Goal: Task Accomplishment & Management: Use online tool/utility

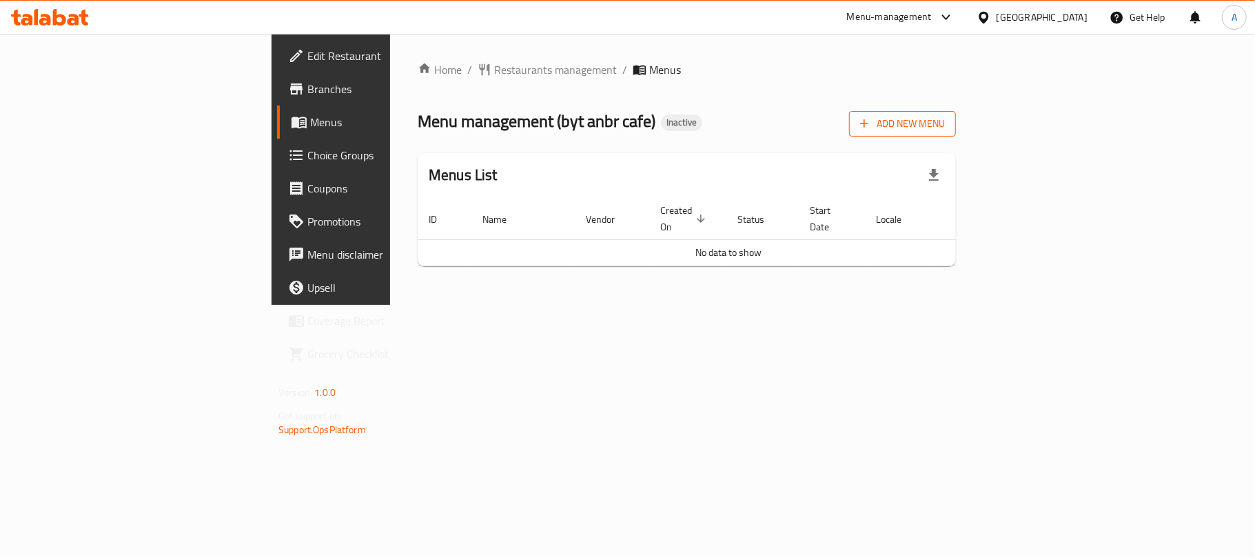
click at [956, 136] on button "Add New Menu" at bounding box center [902, 124] width 107 height 26
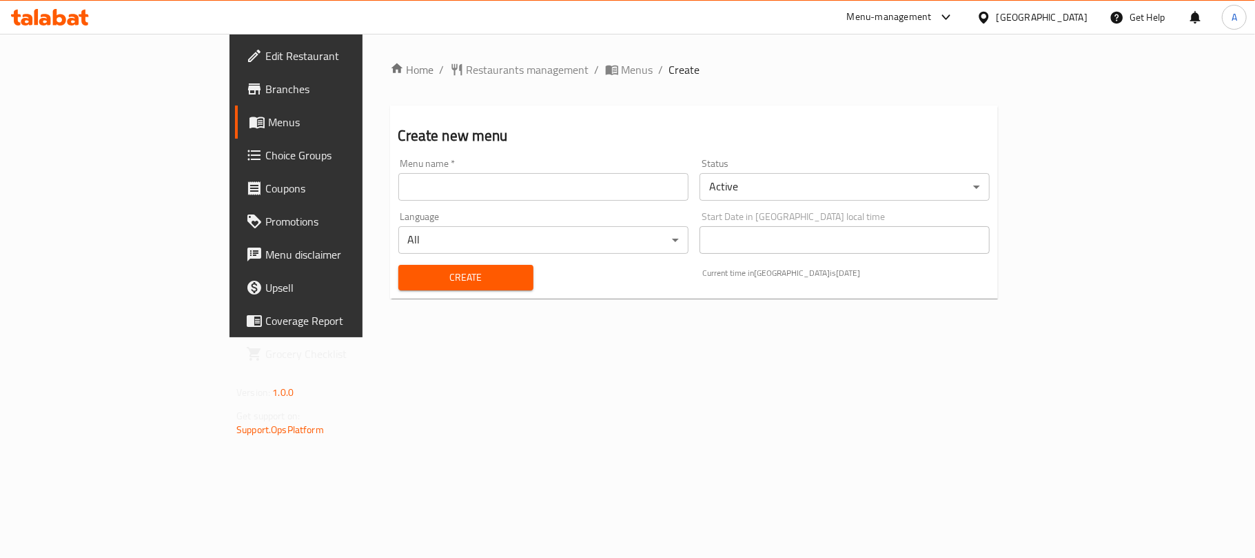
drag, startPoint x: 552, startPoint y: 194, endPoint x: 489, endPoint y: 207, distance: 64.1
click at [547, 193] on input "text" at bounding box center [543, 187] width 290 height 28
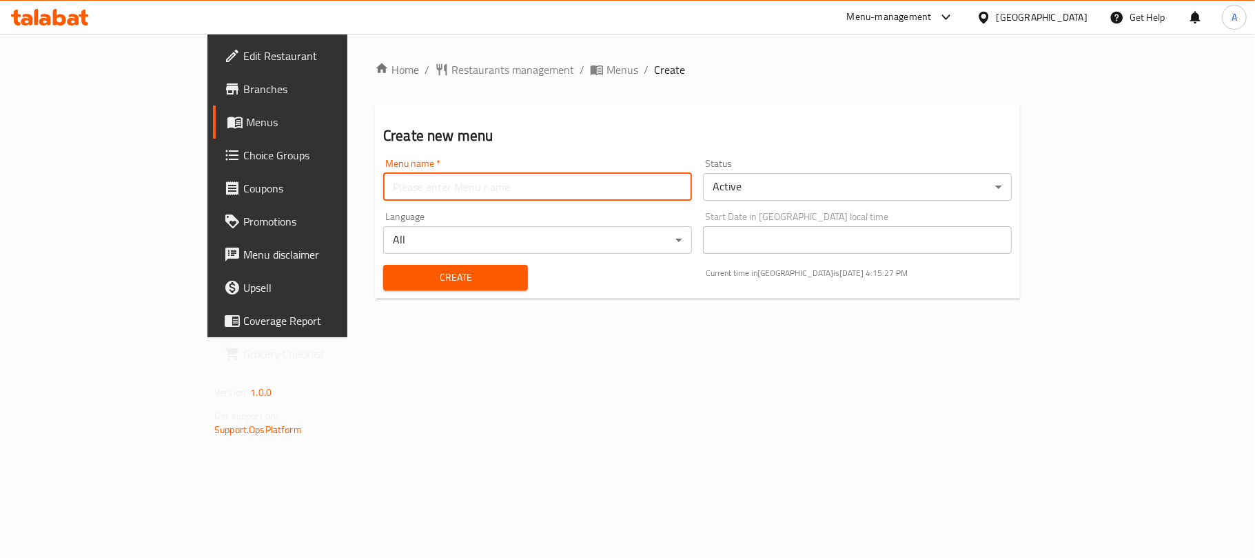
type input "Neww"
click at [383, 265] on button "Create" at bounding box center [455, 278] width 145 height 26
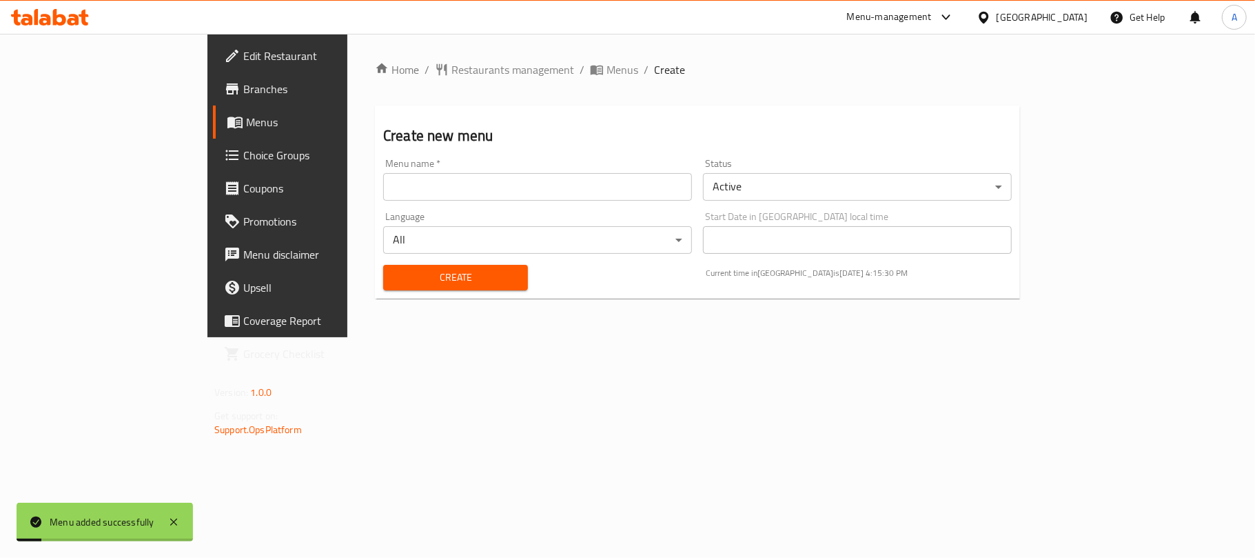
click at [246, 114] on span "Menus" at bounding box center [326, 122] width 160 height 17
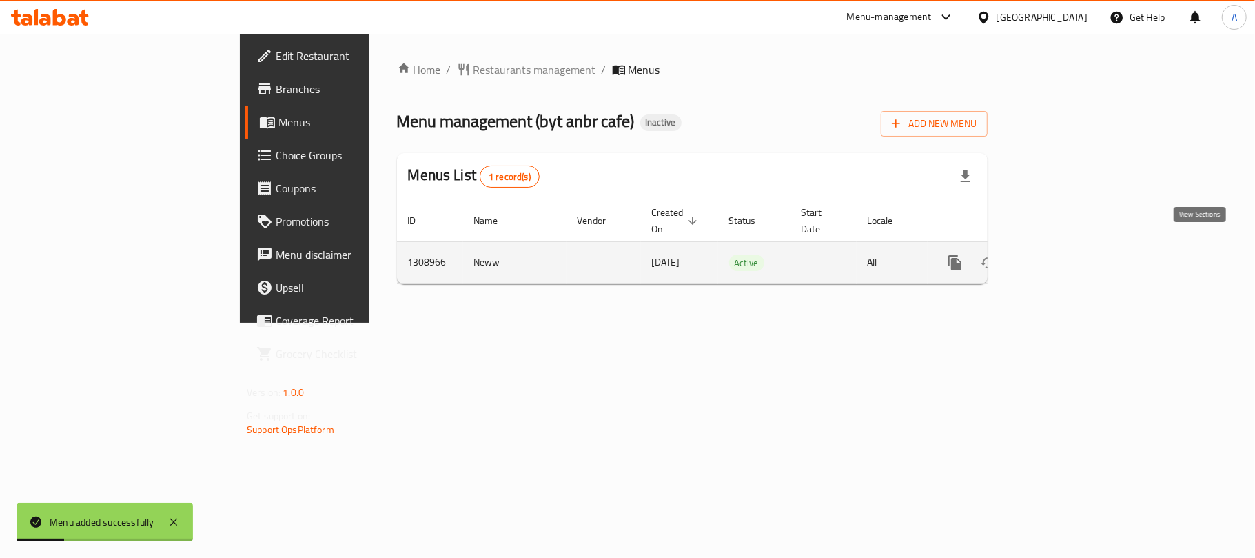
click at [1063, 254] on icon "enhanced table" at bounding box center [1054, 262] width 17 height 17
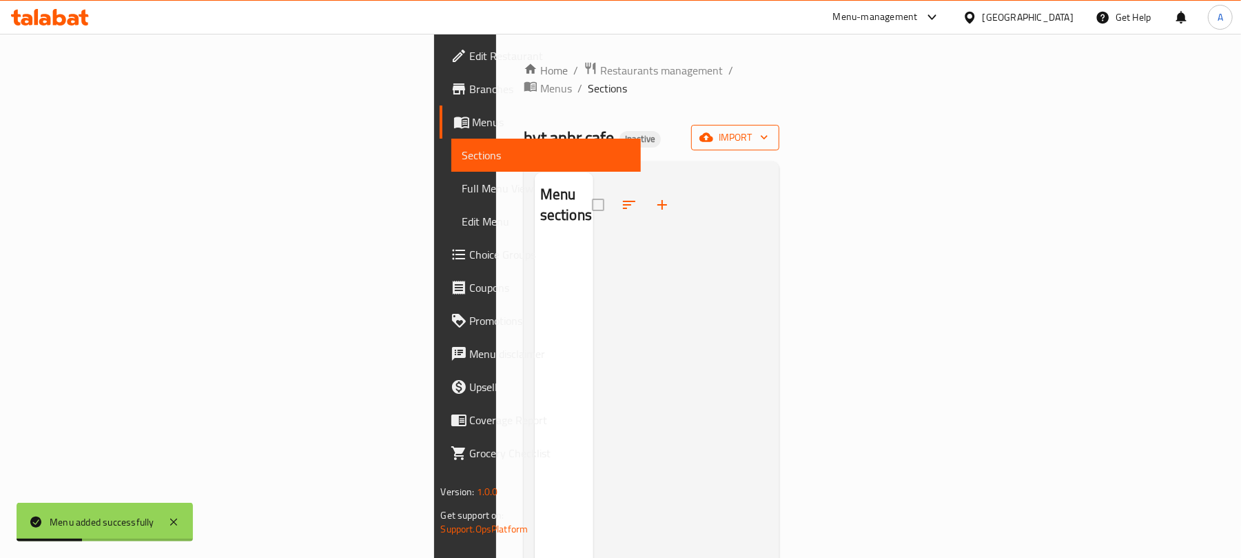
click at [769, 129] on span "import" at bounding box center [735, 137] width 66 height 17
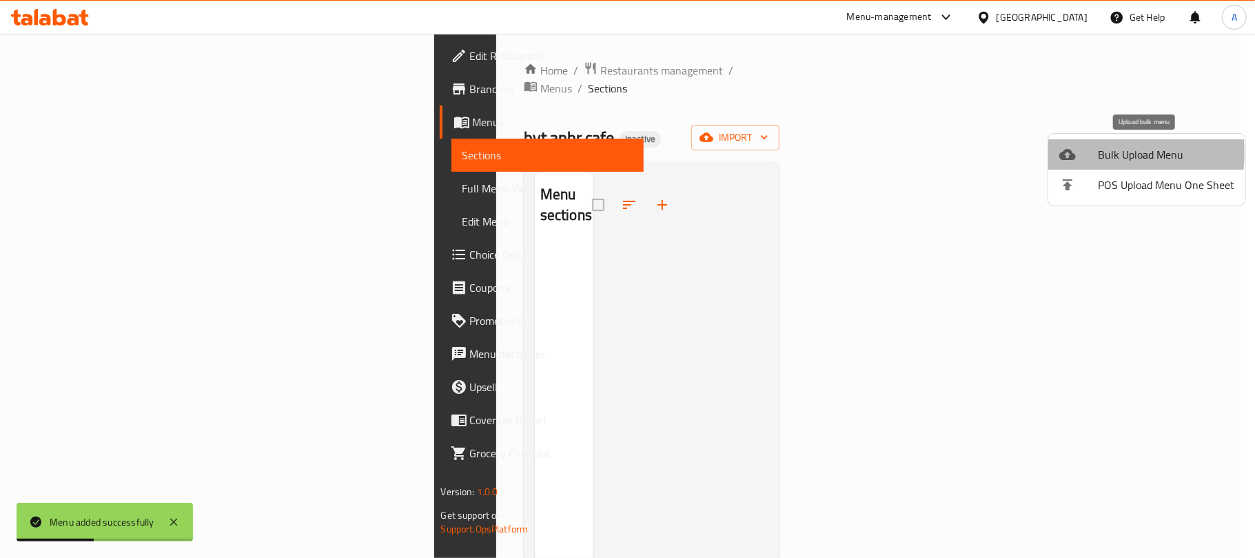
click at [1070, 152] on icon at bounding box center [1067, 154] width 17 height 11
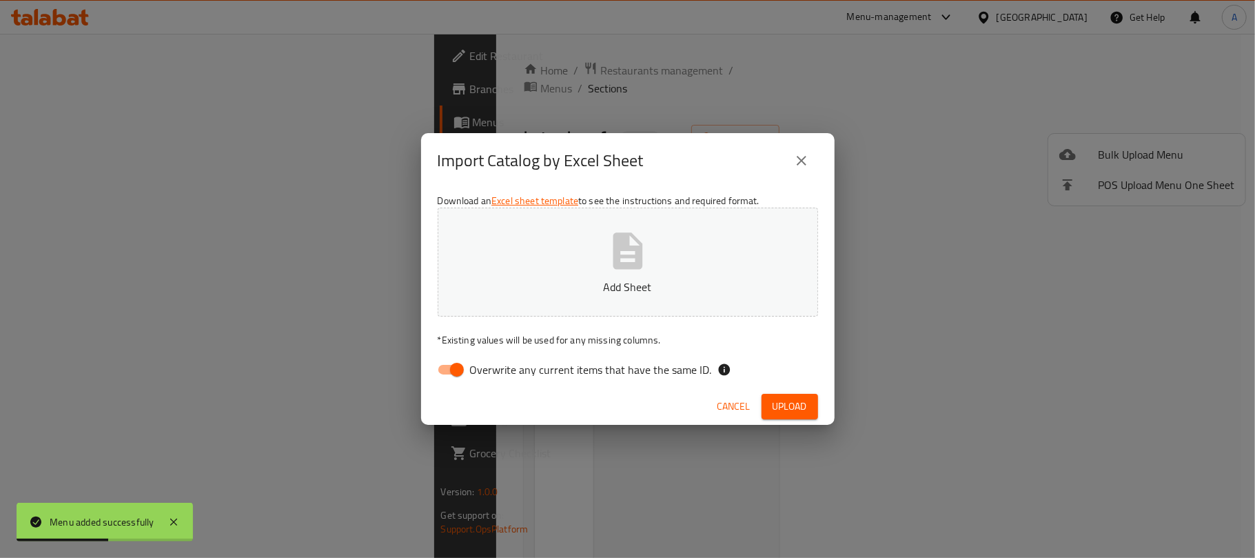
click at [464, 385] on div "Download an Excel sheet template to see the instructions and required format. A…" at bounding box center [628, 288] width 414 height 200
click at [542, 282] on p "Add Sheet" at bounding box center [628, 286] width 338 height 17
click at [634, 374] on span "Overwrite any current items that have the same ID." at bounding box center [591, 369] width 242 height 17
click at [496, 374] on input "Overwrite any current items that have the same ID." at bounding box center [457, 369] width 79 height 26
checkbox input "false"
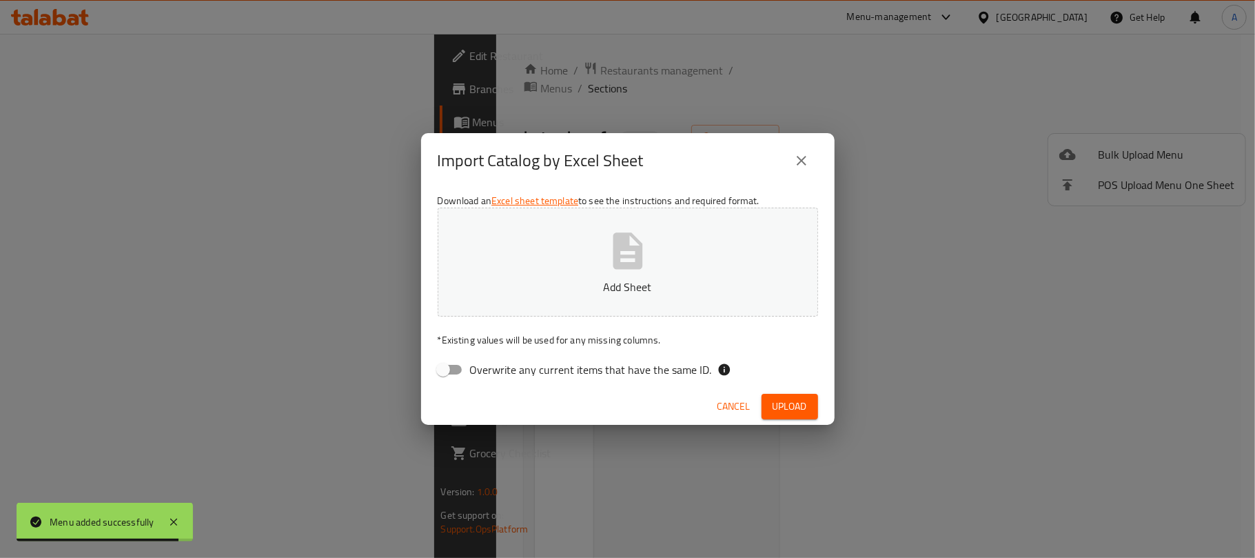
click at [561, 229] on button "Add Sheet" at bounding box center [628, 261] width 380 height 109
click at [812, 407] on button "Upload" at bounding box center [790, 407] width 57 height 26
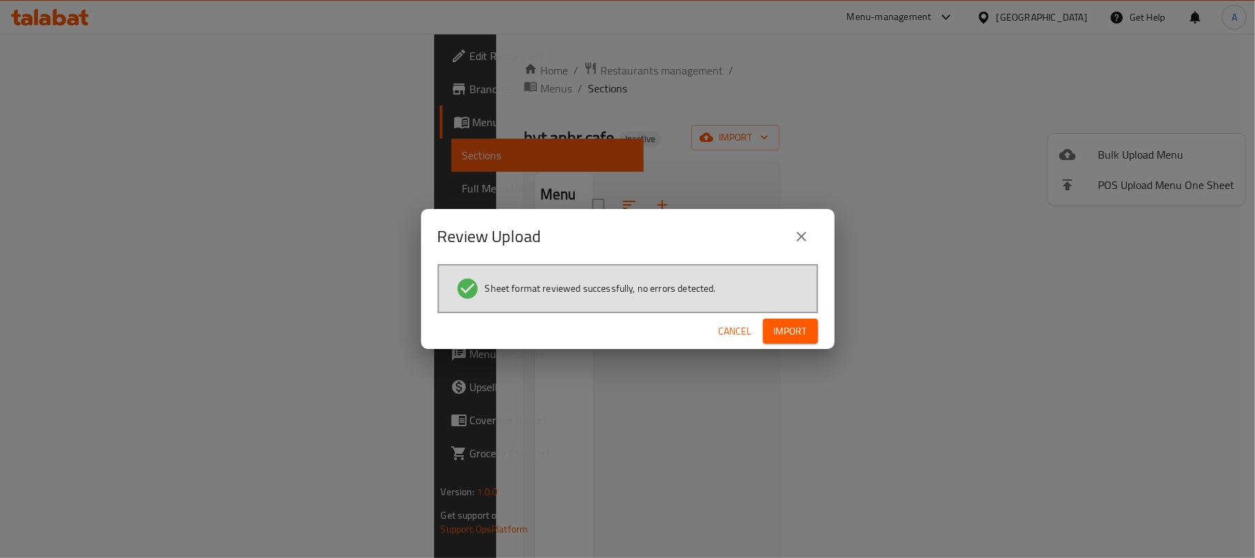
click at [802, 334] on span "Import" at bounding box center [790, 331] width 33 height 17
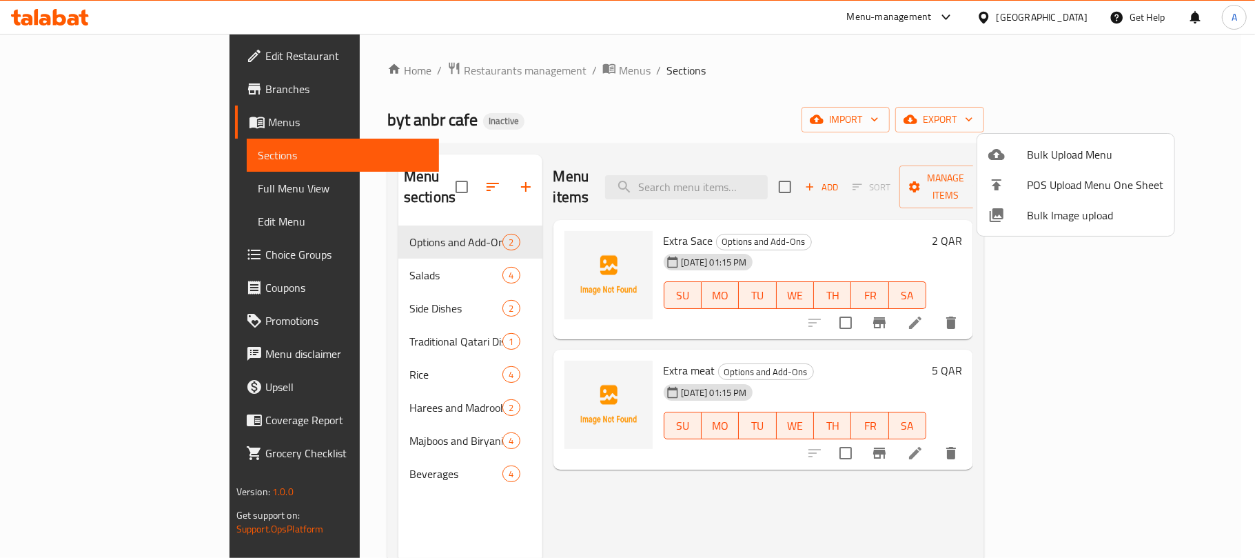
click at [431, 181] on div at bounding box center [627, 279] width 1255 height 558
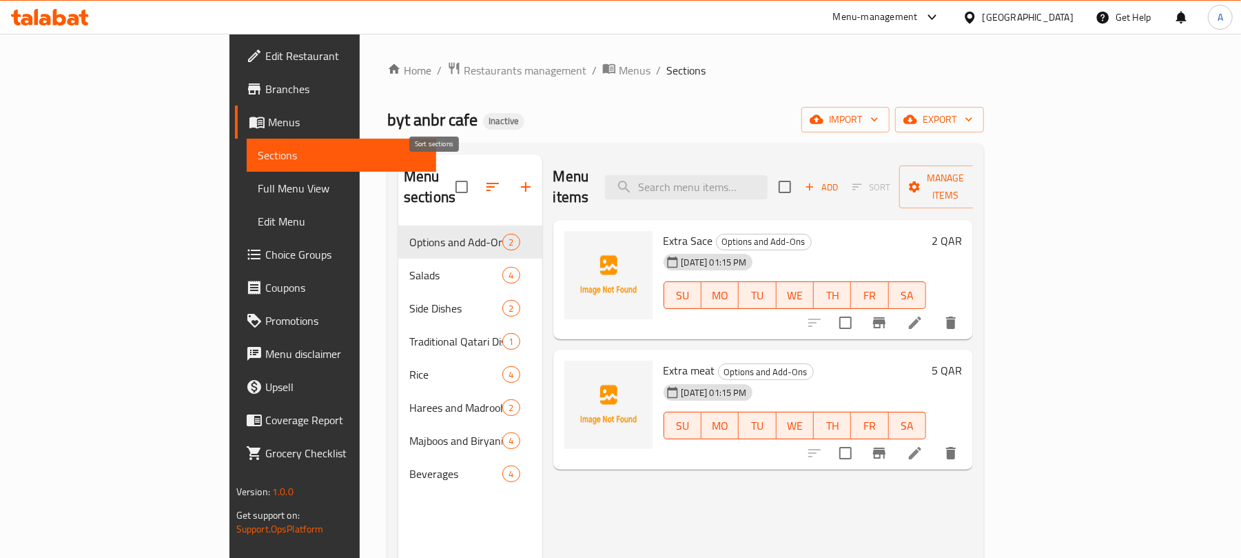
click at [487, 183] on icon "button" at bounding box center [493, 187] width 12 height 8
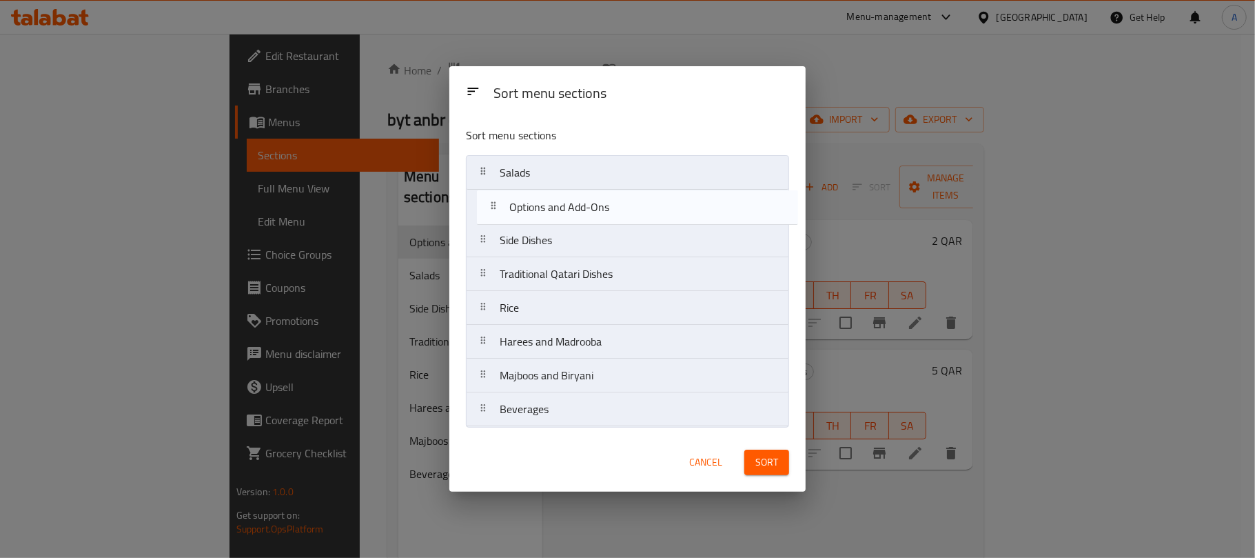
drag, startPoint x: 517, startPoint y: 177, endPoint x: 527, endPoint y: 215, distance: 39.1
click at [527, 215] on nav "Options and Add-Ons Salads Side Dishes Traditional Qatari Dishes Rice Harees an…" at bounding box center [627, 291] width 323 height 272
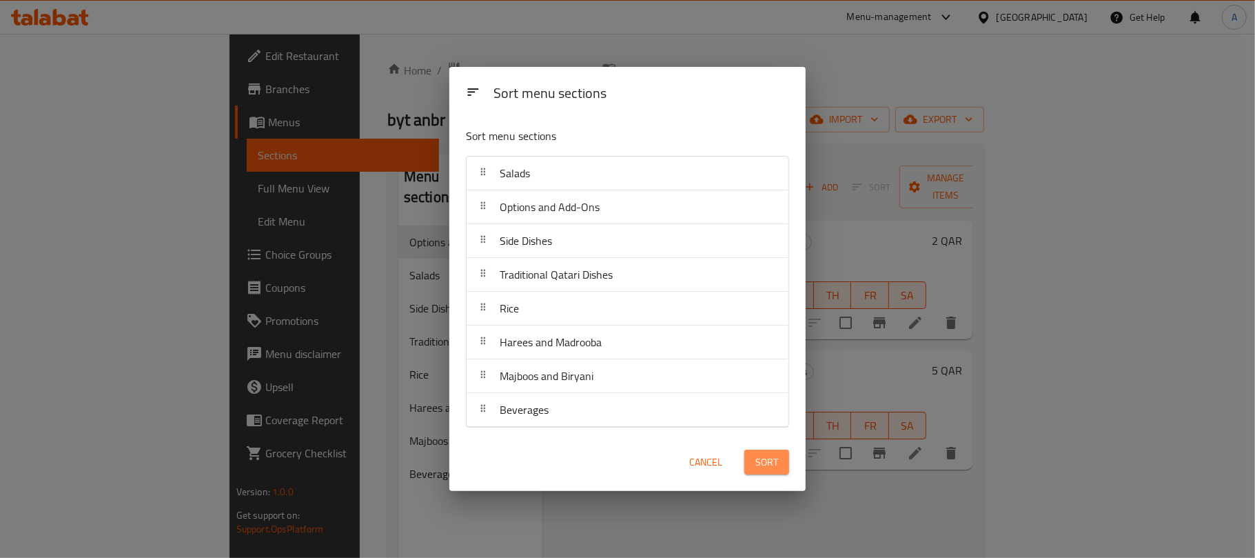
click at [784, 469] on button "Sort" at bounding box center [766, 462] width 45 height 26
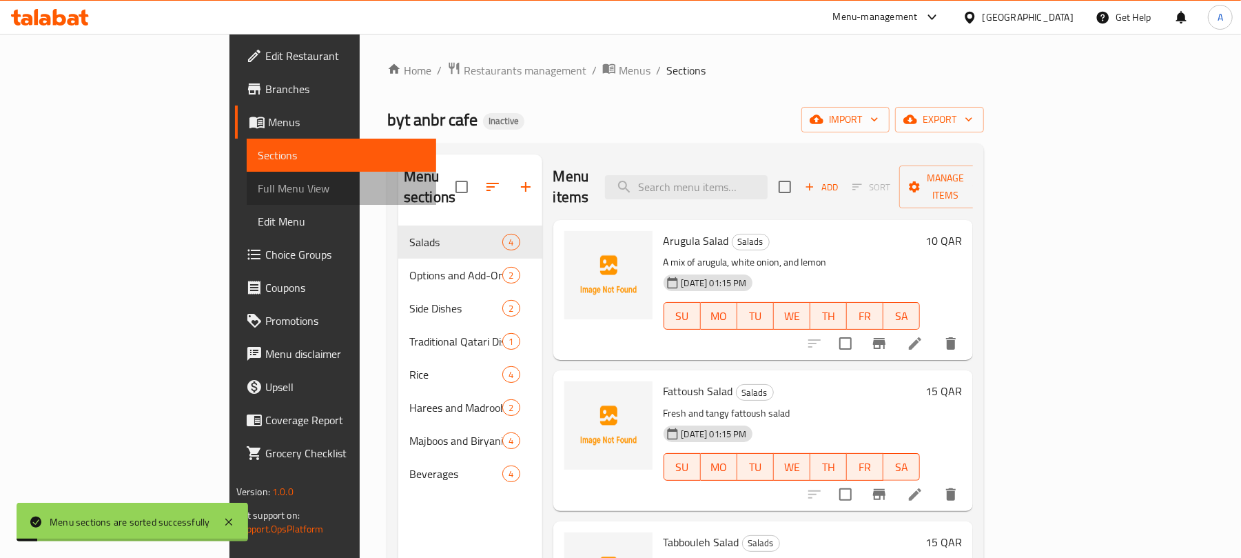
click at [247, 172] on link "Full Menu View" at bounding box center [342, 188] width 190 height 33
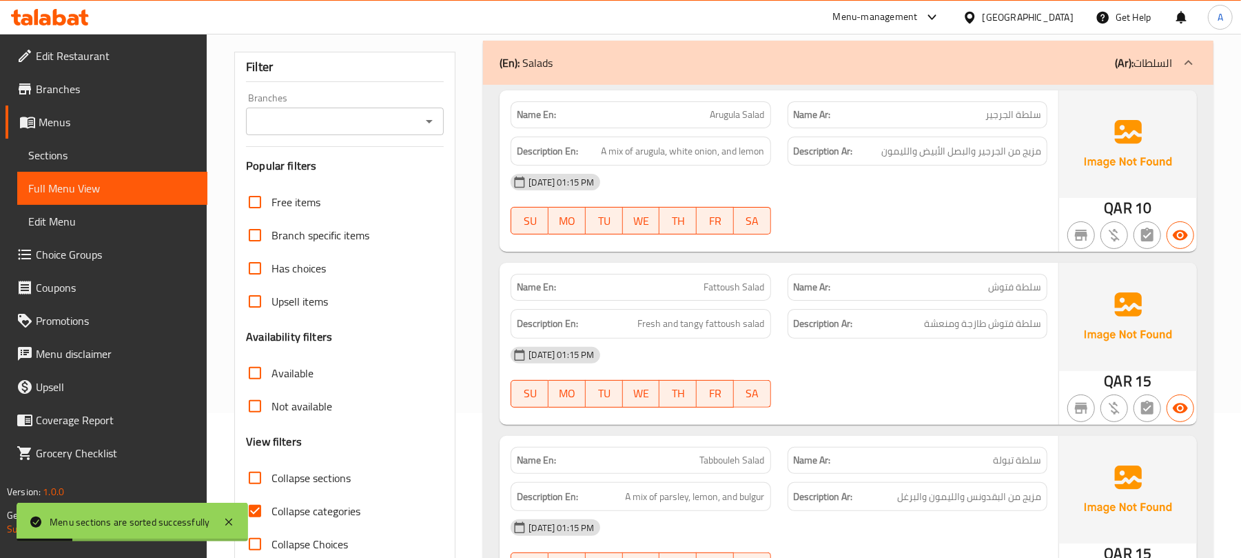
scroll to position [183, 0]
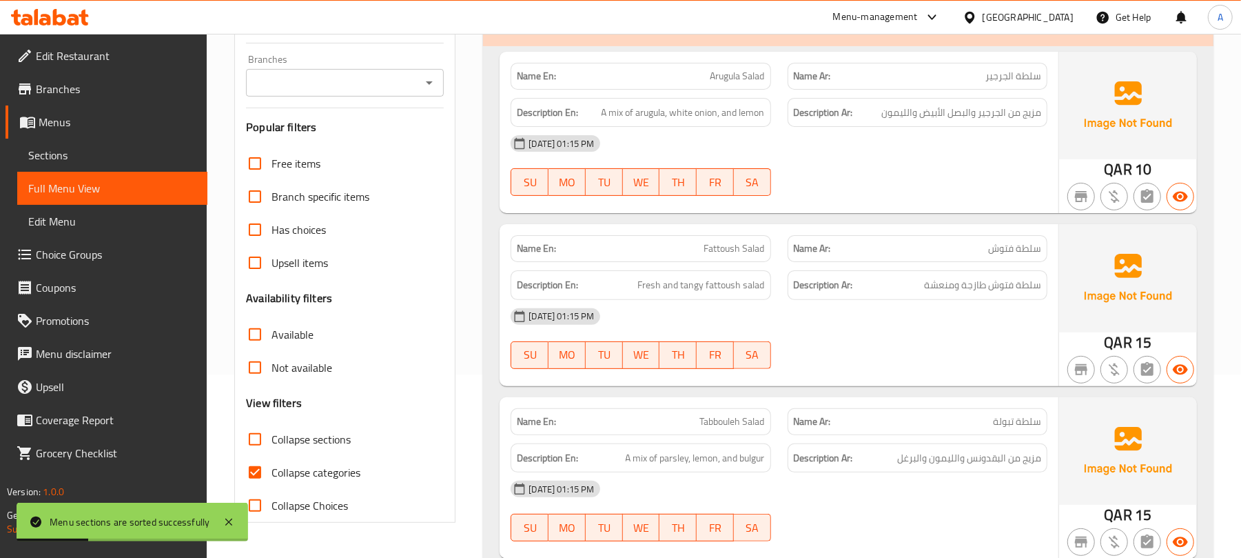
click at [323, 469] on span "Collapse categories" at bounding box center [316, 472] width 89 height 17
click at [272, 469] on input "Collapse categories" at bounding box center [254, 472] width 33 height 33
checkbox input "false"
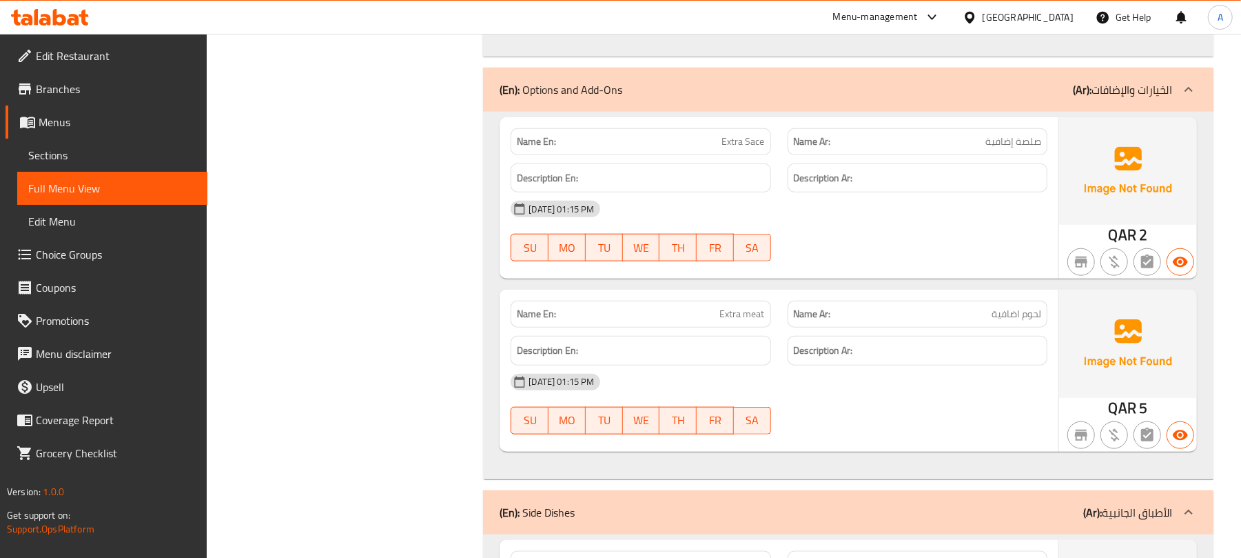
scroll to position [547, 0]
